Goal: Transaction & Acquisition: Purchase product/service

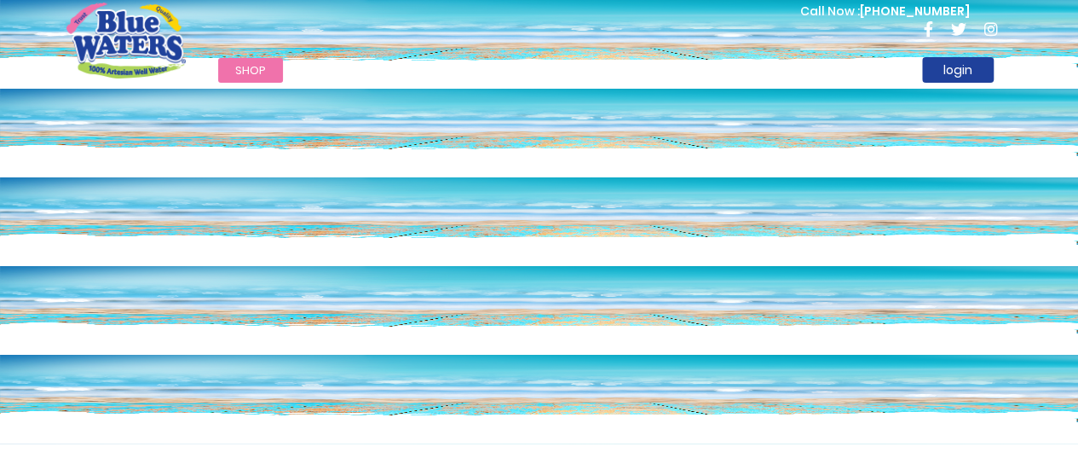
click at [261, 75] on span "Shop" at bounding box center [250, 70] width 31 height 16
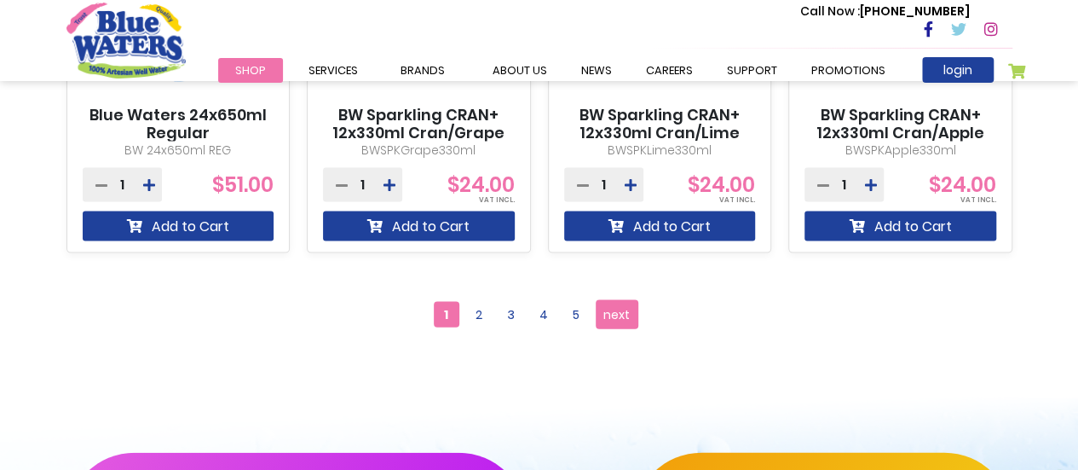
scroll to position [1681, 0]
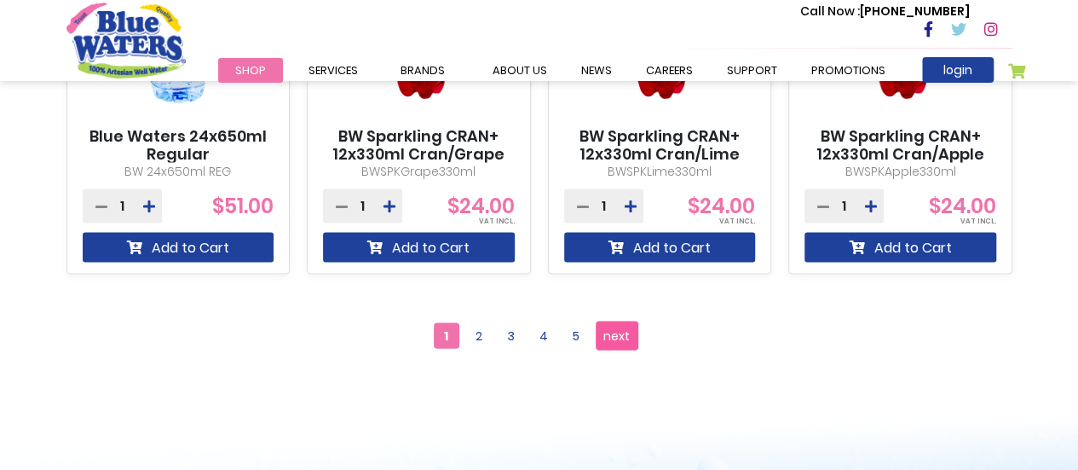
click at [631, 342] on link "Page next" at bounding box center [617, 335] width 43 height 29
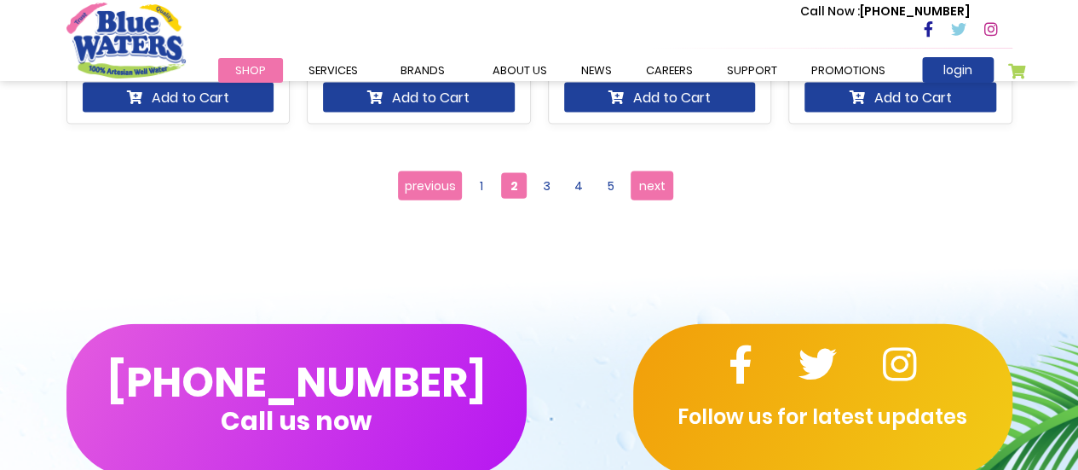
scroll to position [1841, 0]
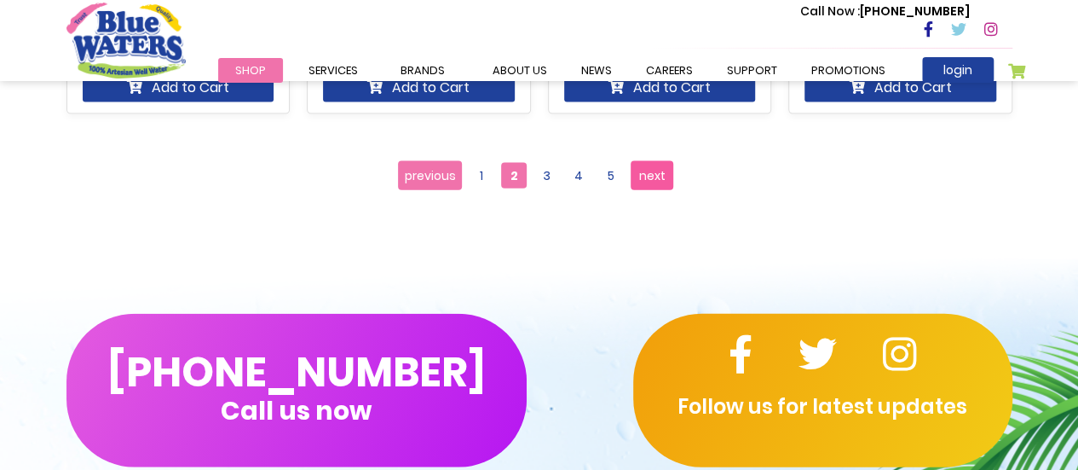
click at [664, 175] on span "next" at bounding box center [652, 176] width 26 height 26
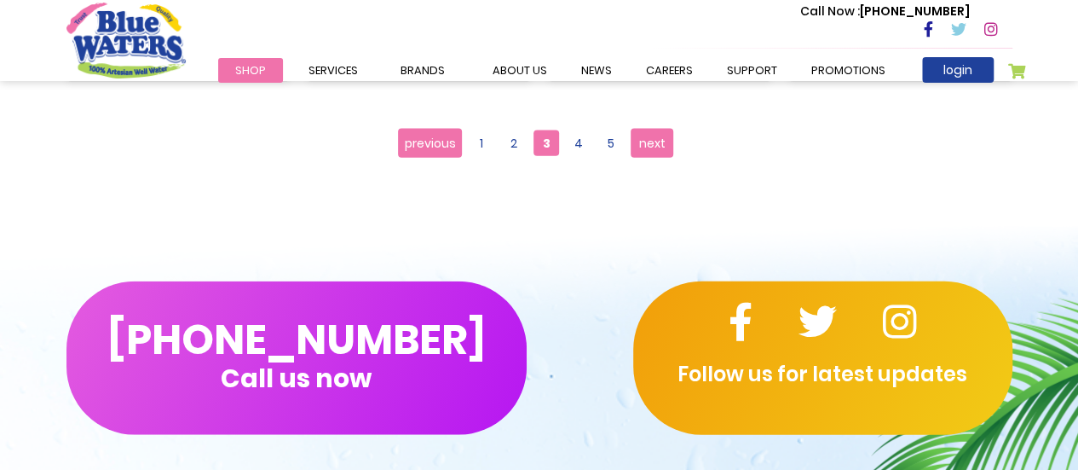
scroll to position [1875, 0]
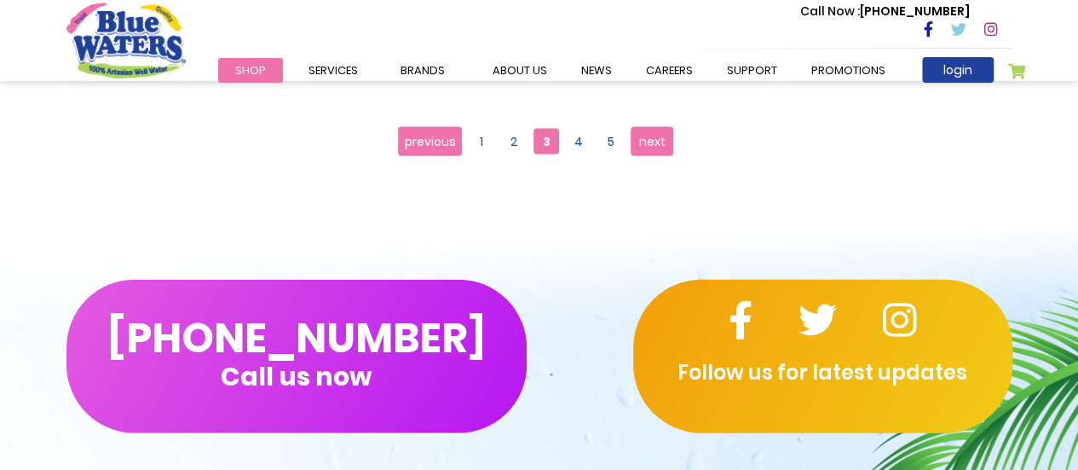
click at [659, 156] on link "Page next" at bounding box center [652, 141] width 43 height 29
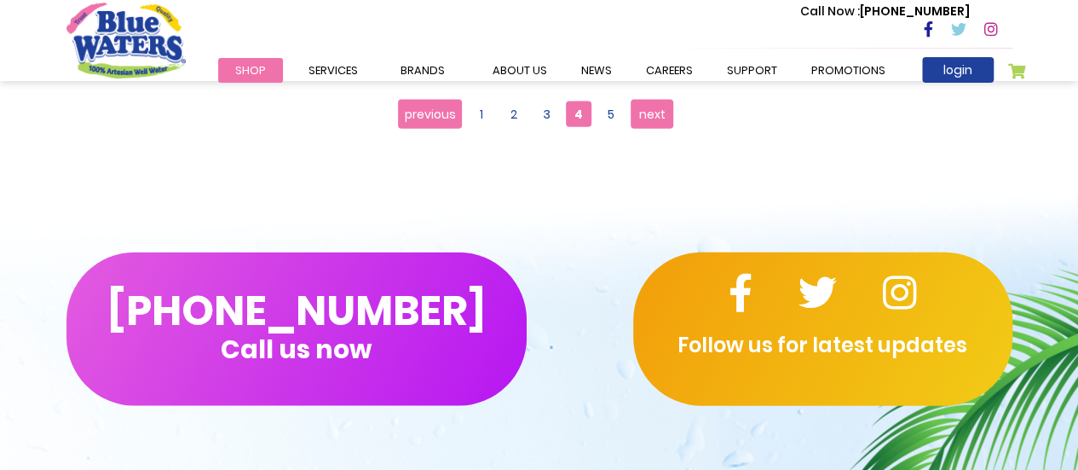
scroll to position [1909, 0]
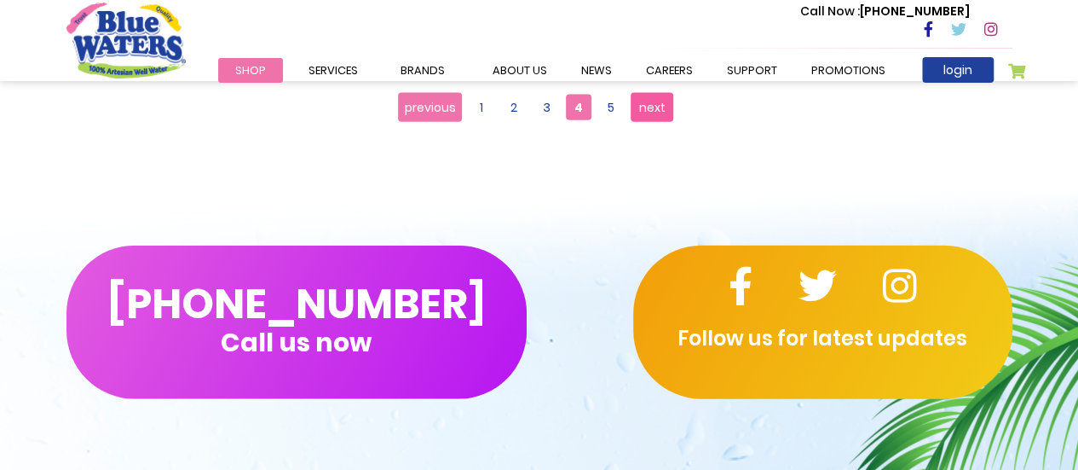
click at [663, 113] on span "next" at bounding box center [652, 108] width 26 height 26
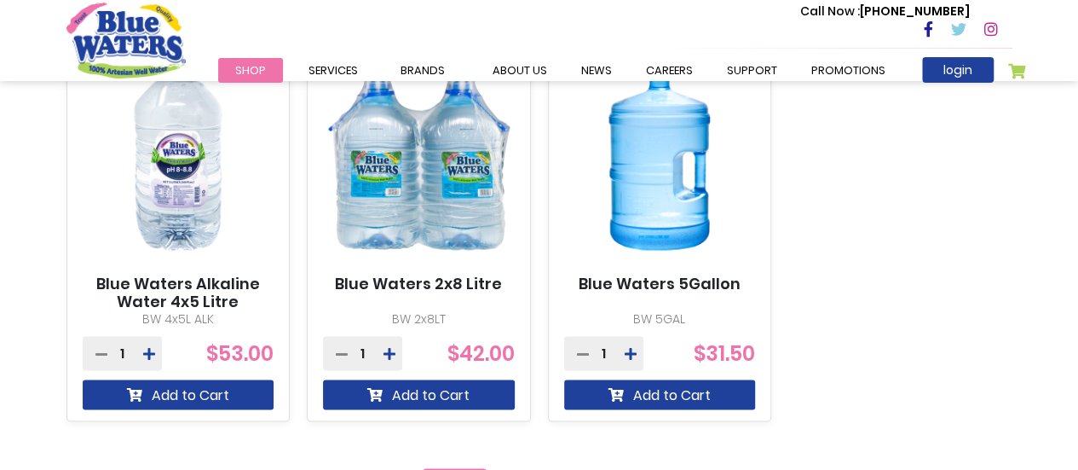
scroll to position [1500, 0]
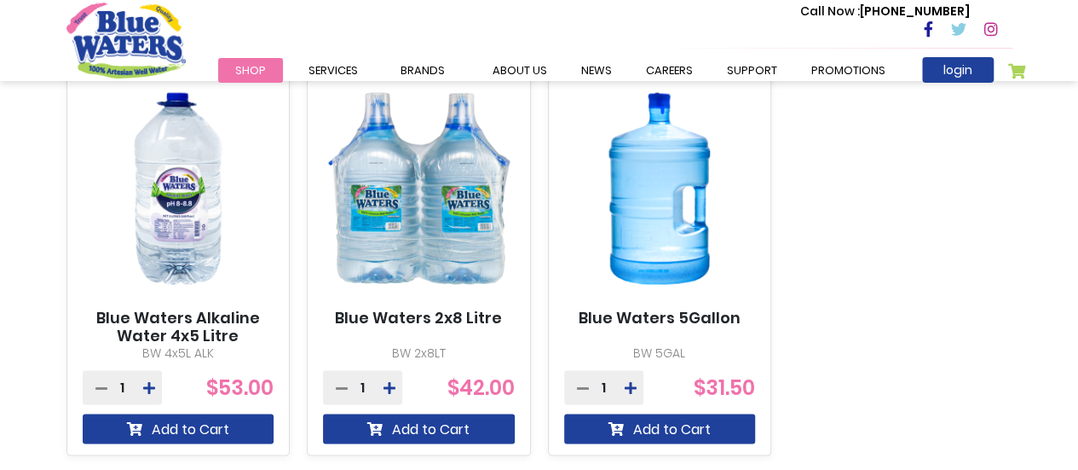
click at [698, 254] on img at bounding box center [660, 187] width 192 height 239
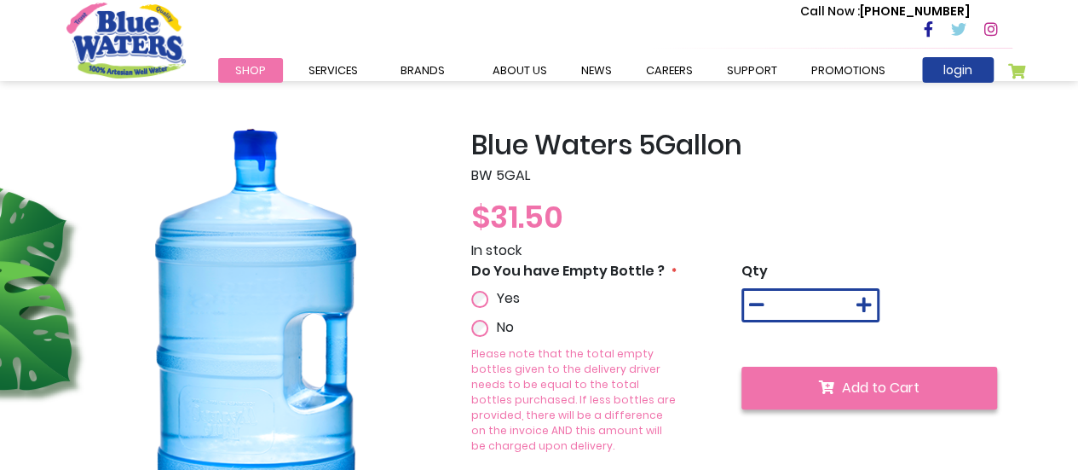
click at [833, 386] on icon "submit" at bounding box center [826, 387] width 15 height 14
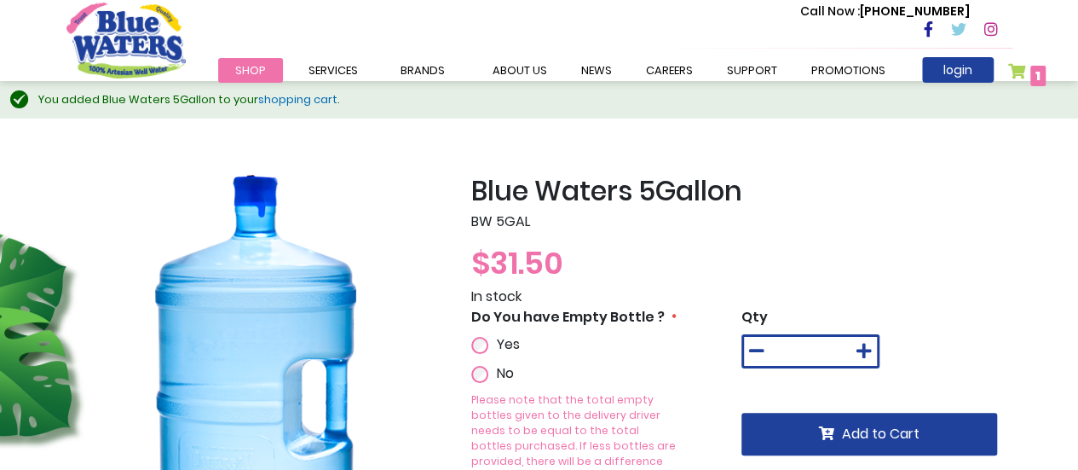
click at [1030, 74] on span "1 1 items" at bounding box center [1037, 76] width 15 height 20
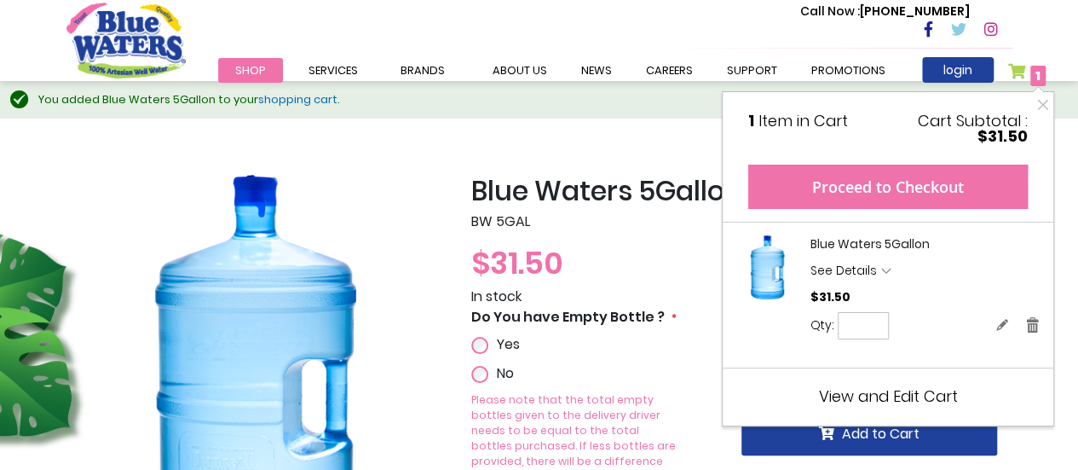
click at [914, 199] on button "Proceed to Checkout" at bounding box center [888, 186] width 280 height 44
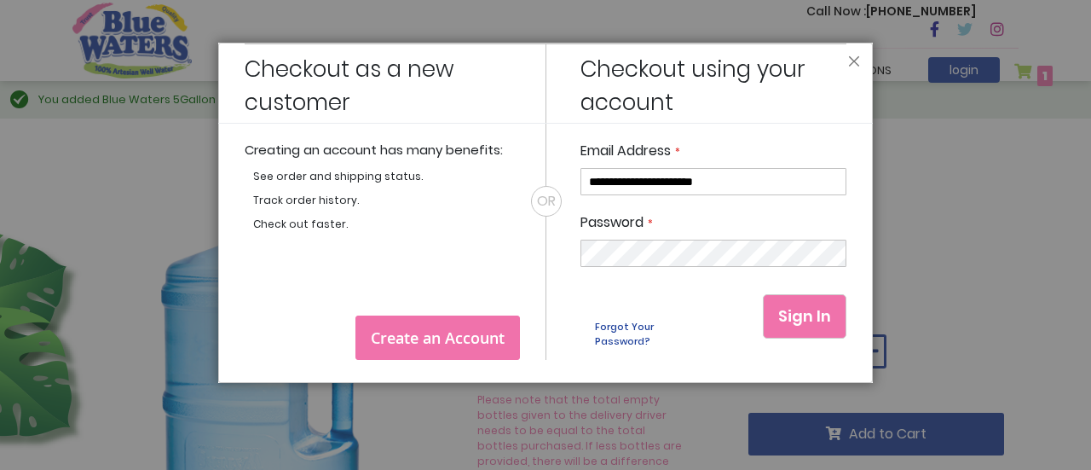
type input "**********"
click at [816, 321] on span "Sign In" at bounding box center [804, 315] width 53 height 21
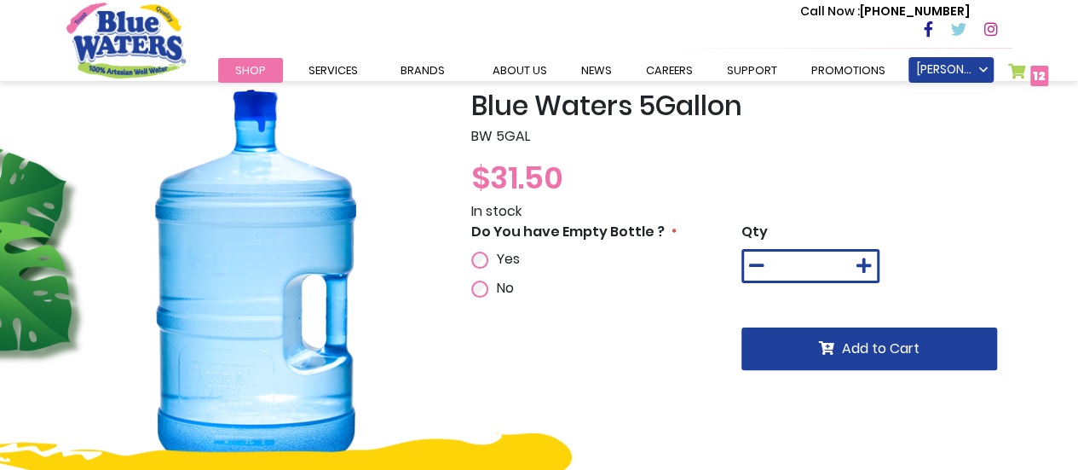
scroll to position [30, 0]
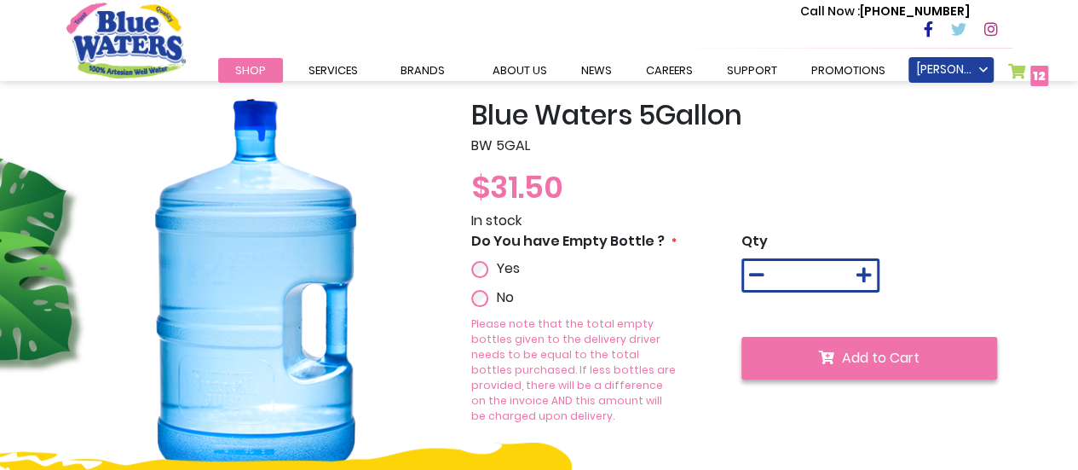
click at [890, 361] on span "Add to Cart" at bounding box center [881, 358] width 78 height 20
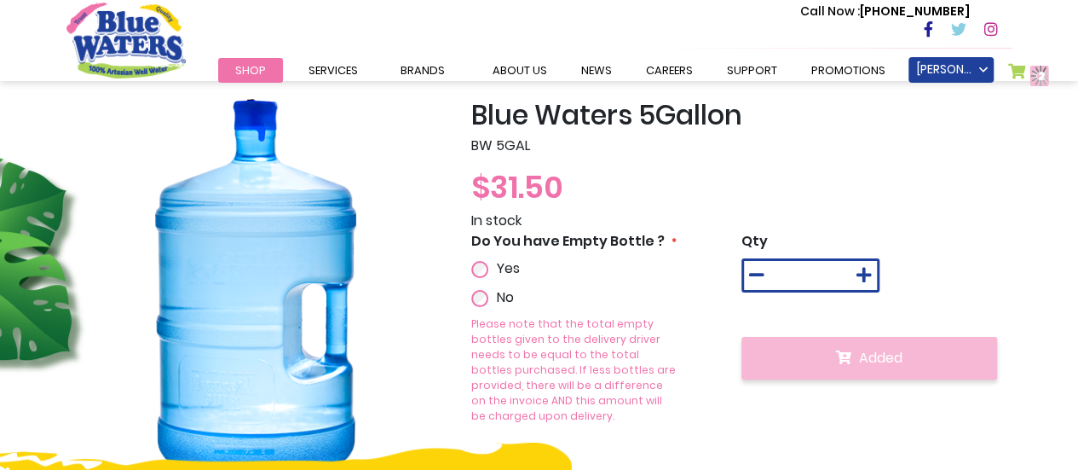
scroll to position [75, 0]
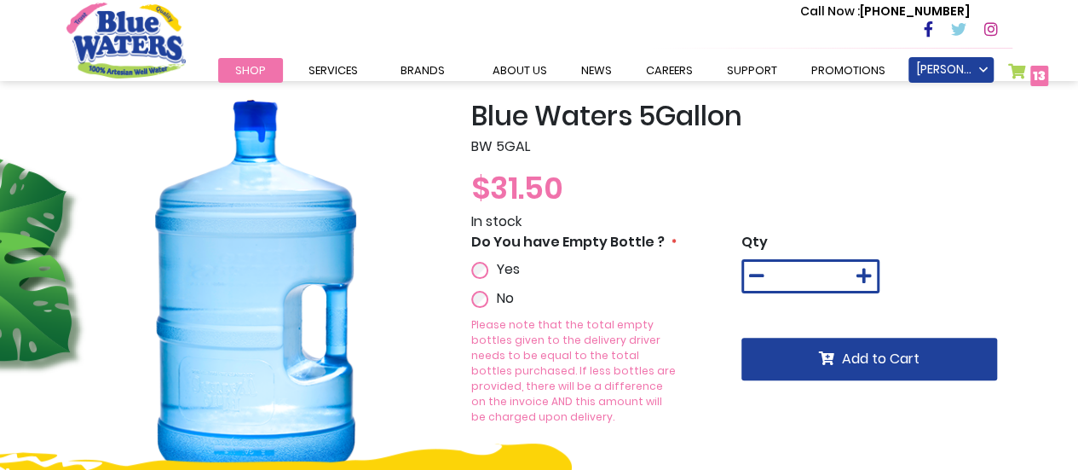
click at [1034, 79] on span "13" at bounding box center [1039, 75] width 13 height 17
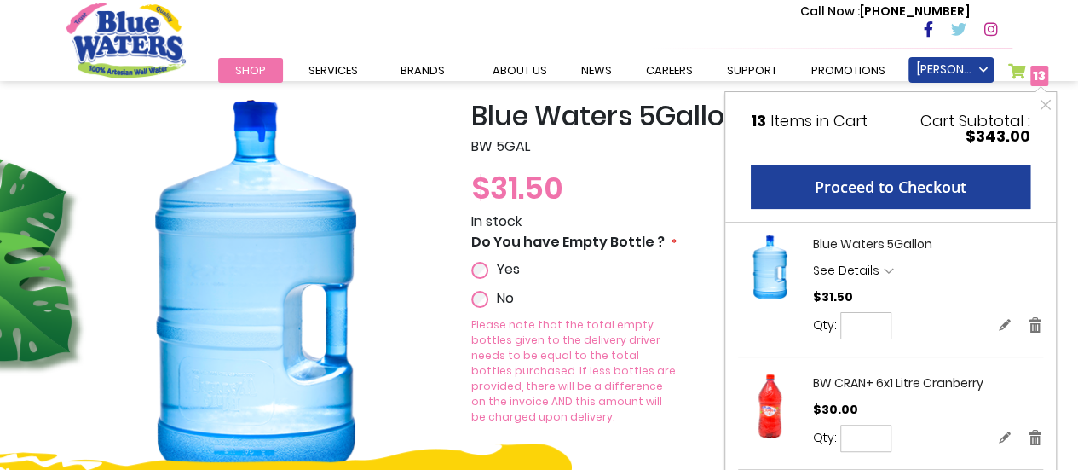
click at [1018, 71] on link "My Cart 13 13 items" at bounding box center [1028, 75] width 41 height 25
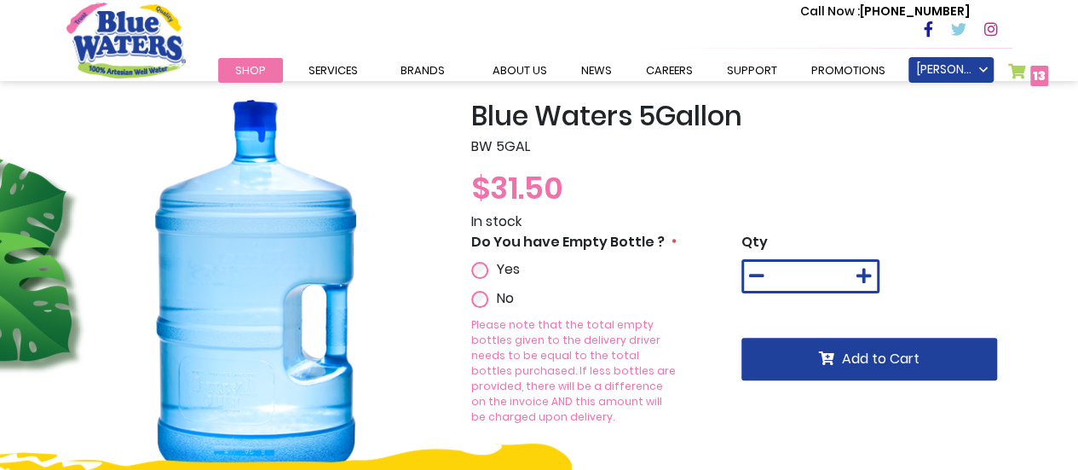
click at [1036, 72] on span "13" at bounding box center [1039, 75] width 13 height 17
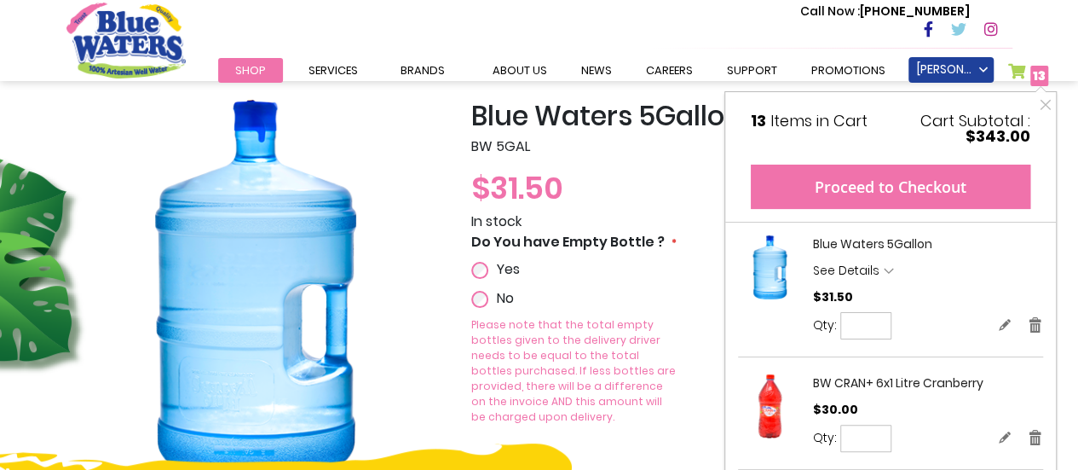
click at [913, 174] on button "Proceed to Checkout" at bounding box center [891, 186] width 280 height 44
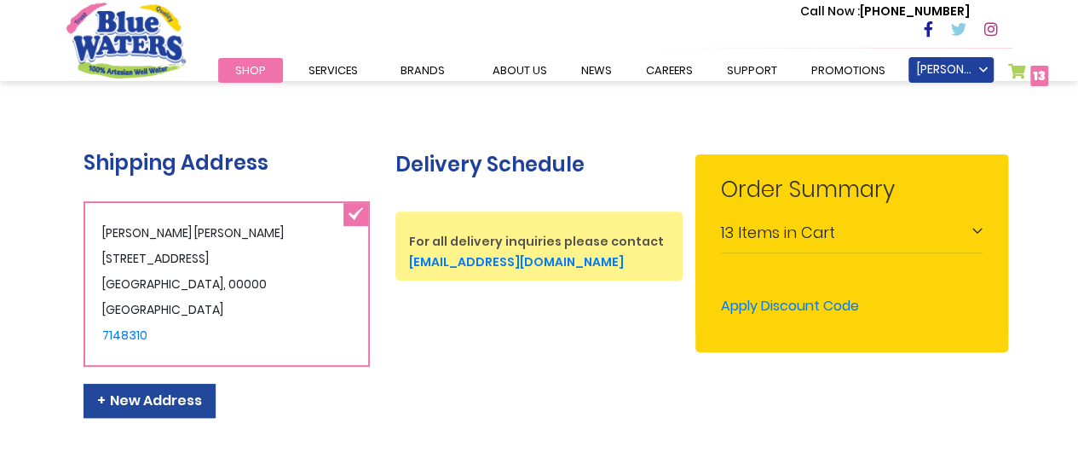
scroll to position [285, 0]
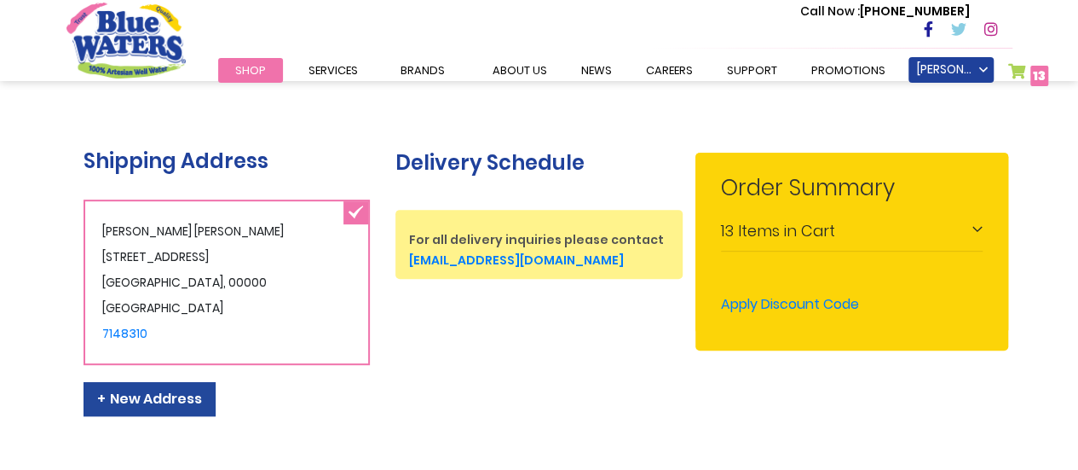
click at [856, 233] on div "13 Items in Cart" at bounding box center [852, 232] width 262 height 38
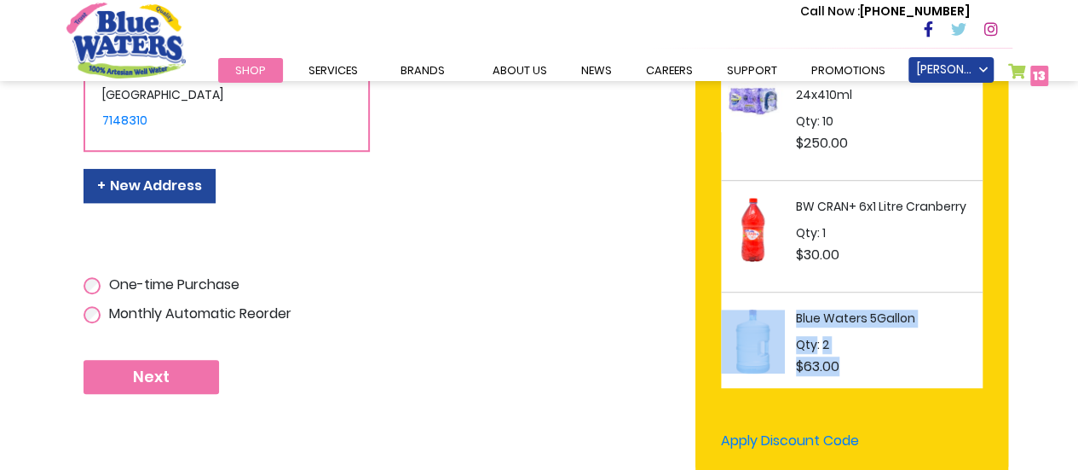
drag, startPoint x: 980, startPoint y: 279, endPoint x: 985, endPoint y: 356, distance: 77.7
click at [985, 356] on div "Blue Waters Alkaline Water 24x410ml Qty 10 $250.00 BW CRAN+ 6x1 Litre Cranberry…" at bounding box center [858, 212] width 274 height 349
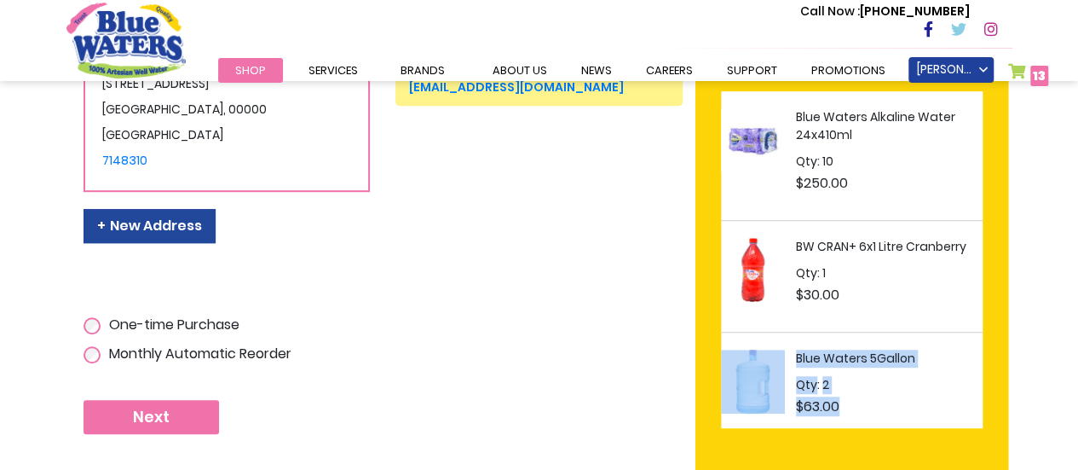
scroll to position [455, 0]
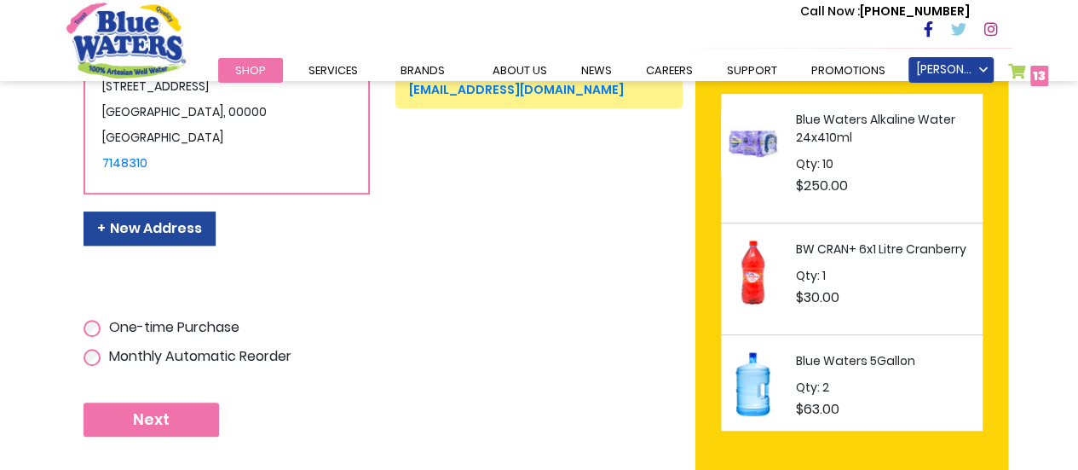
click at [856, 182] on span "$250.00" at bounding box center [889, 184] width 187 height 15
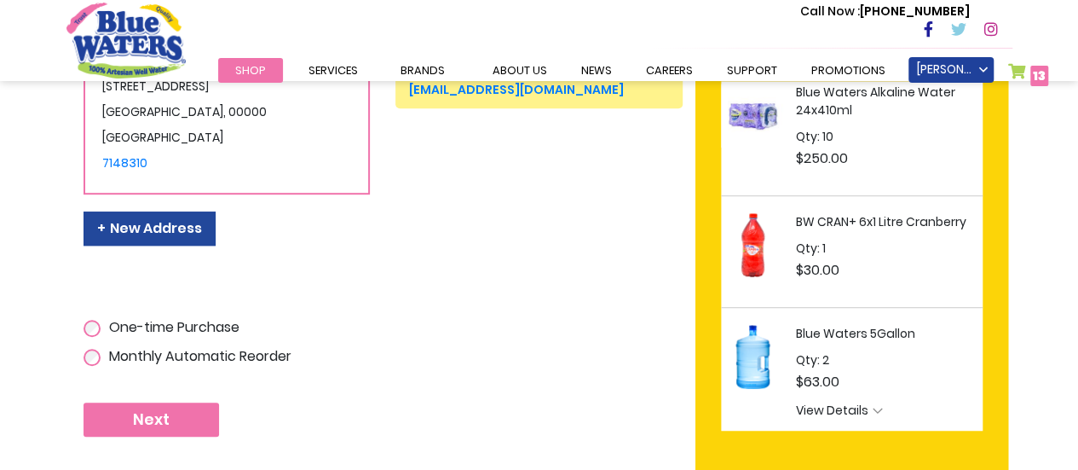
scroll to position [52, 0]
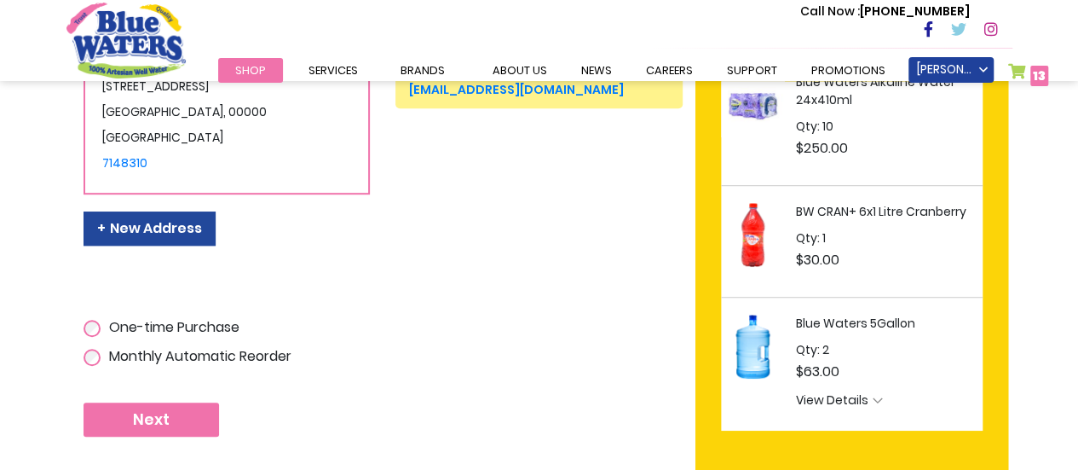
click at [857, 403] on span "View Details" at bounding box center [832, 399] width 72 height 17
